Goal: Task Accomplishment & Management: Complete application form

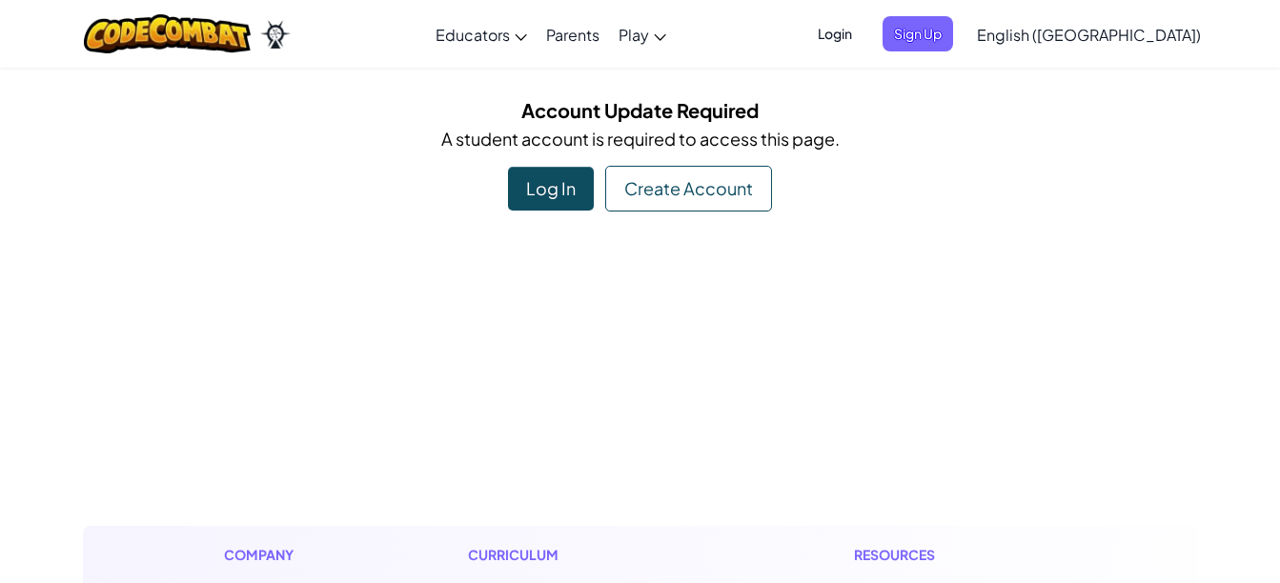
click at [583, 179] on div "Log In" at bounding box center [551, 189] width 86 height 44
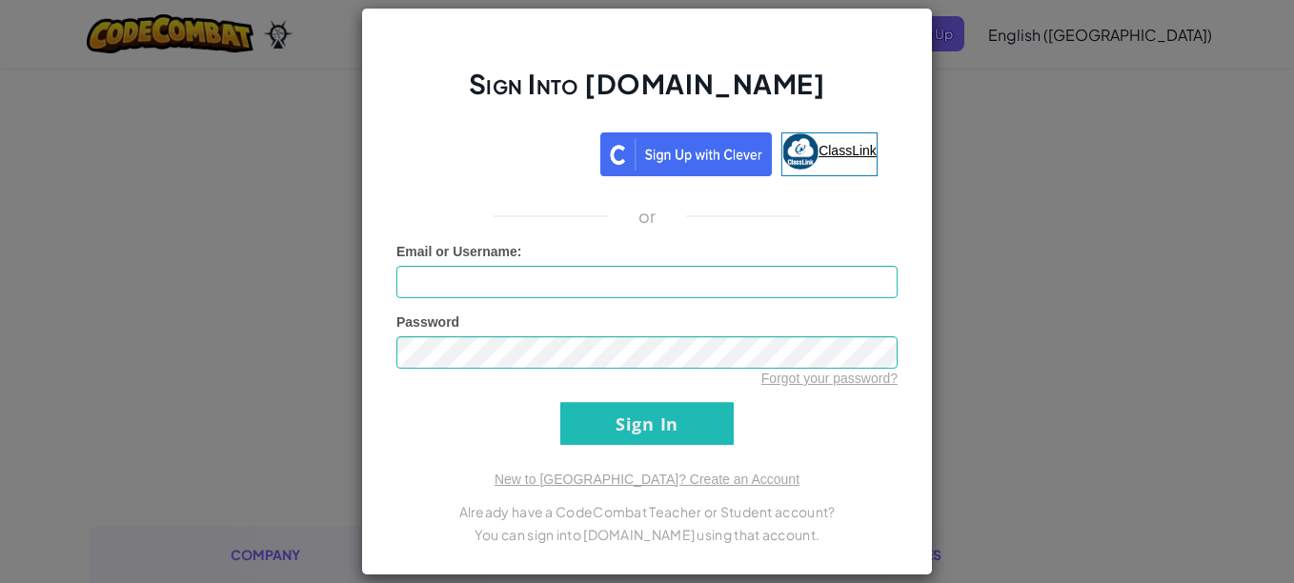
click at [829, 151] on span "ClassLink" at bounding box center [847, 150] width 58 height 15
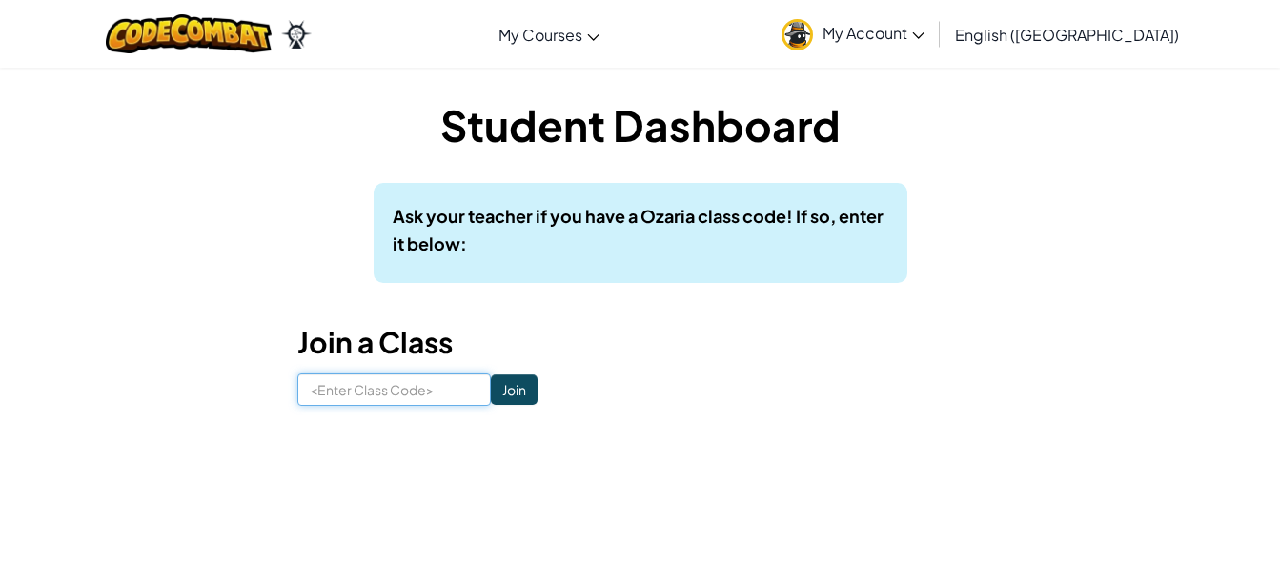
click at [419, 392] on input at bounding box center [393, 390] width 193 height 32
type input "MostArtTrue"
click at [495, 385] on input "Join" at bounding box center [514, 389] width 47 height 30
